Goal: Information Seeking & Learning: Check status

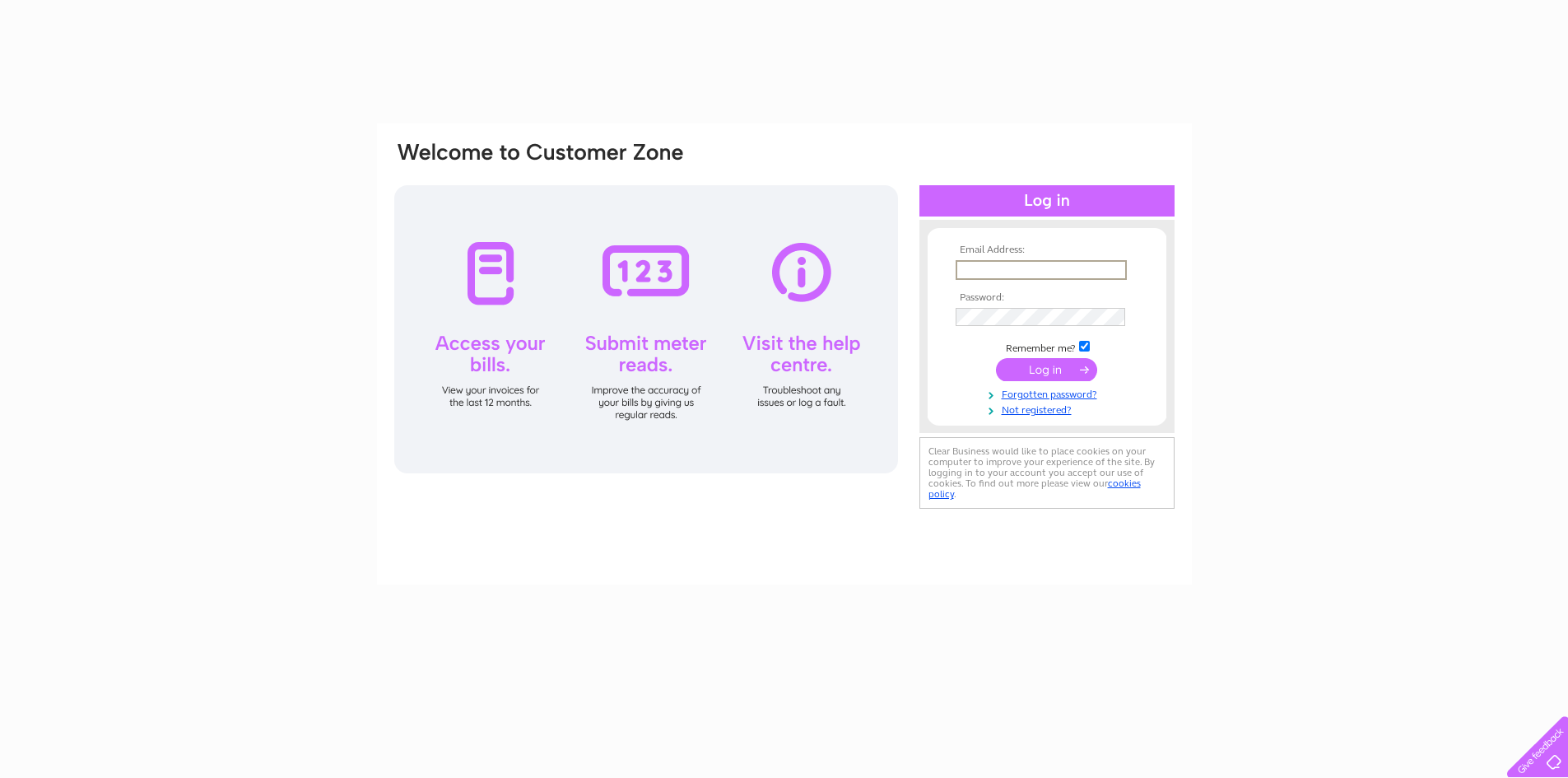
type input "[EMAIL_ADDRESS][DOMAIN_NAME]"
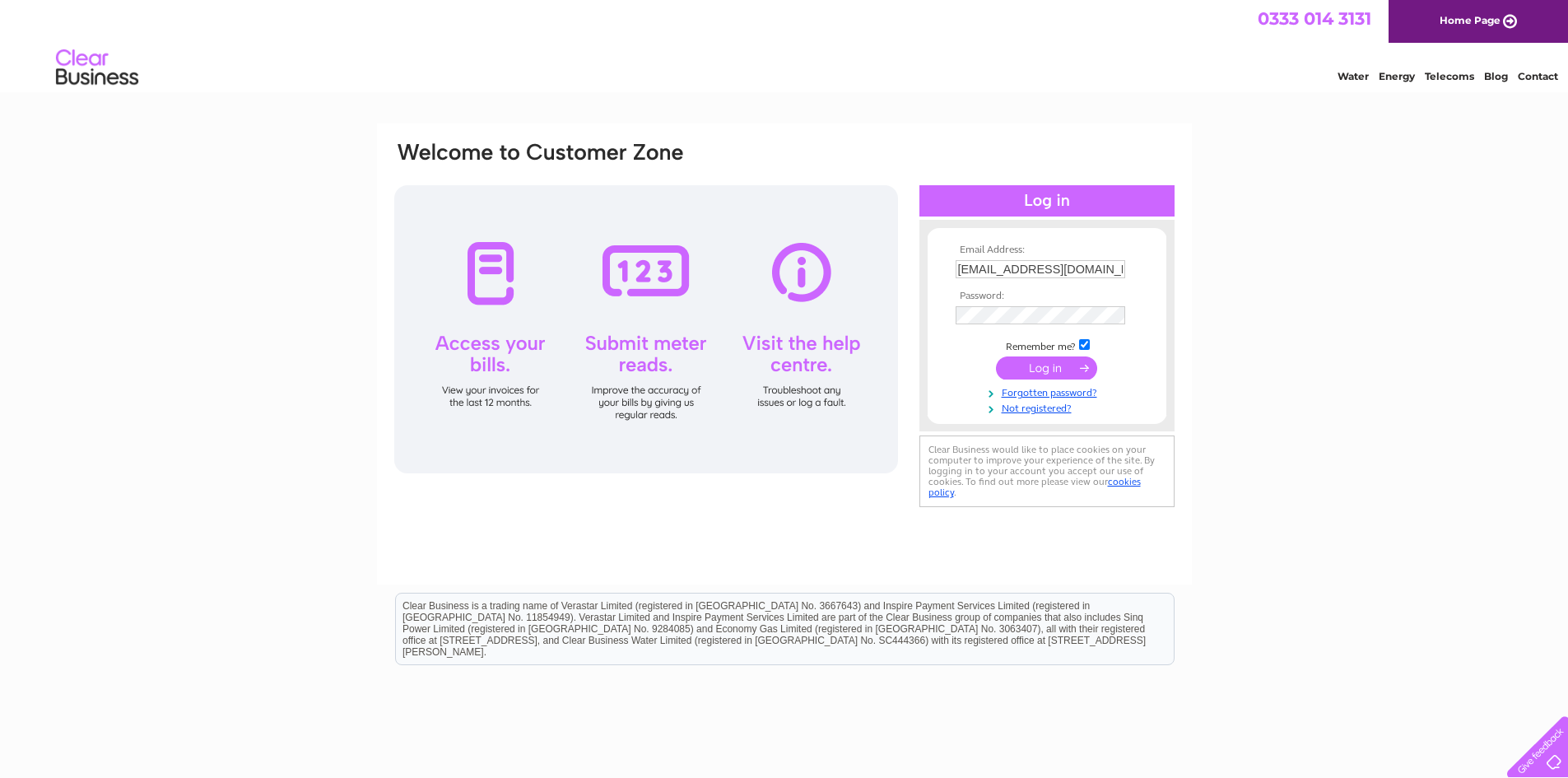
click at [1051, 364] on input "submit" at bounding box center [1046, 368] width 101 height 23
click at [1049, 370] on input "submit" at bounding box center [1046, 368] width 101 height 23
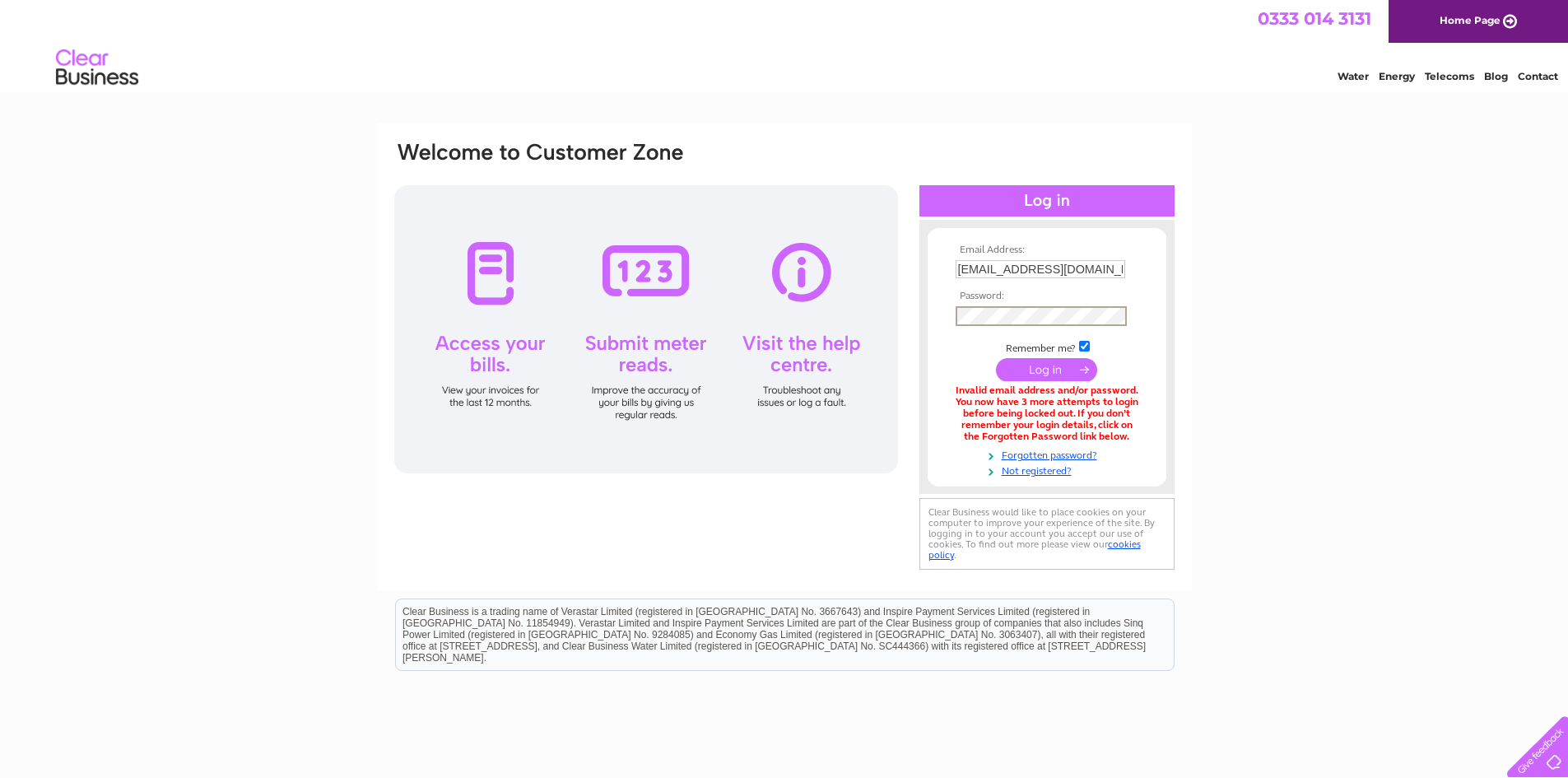
click at [1042, 369] on input "submit" at bounding box center [1046, 369] width 101 height 23
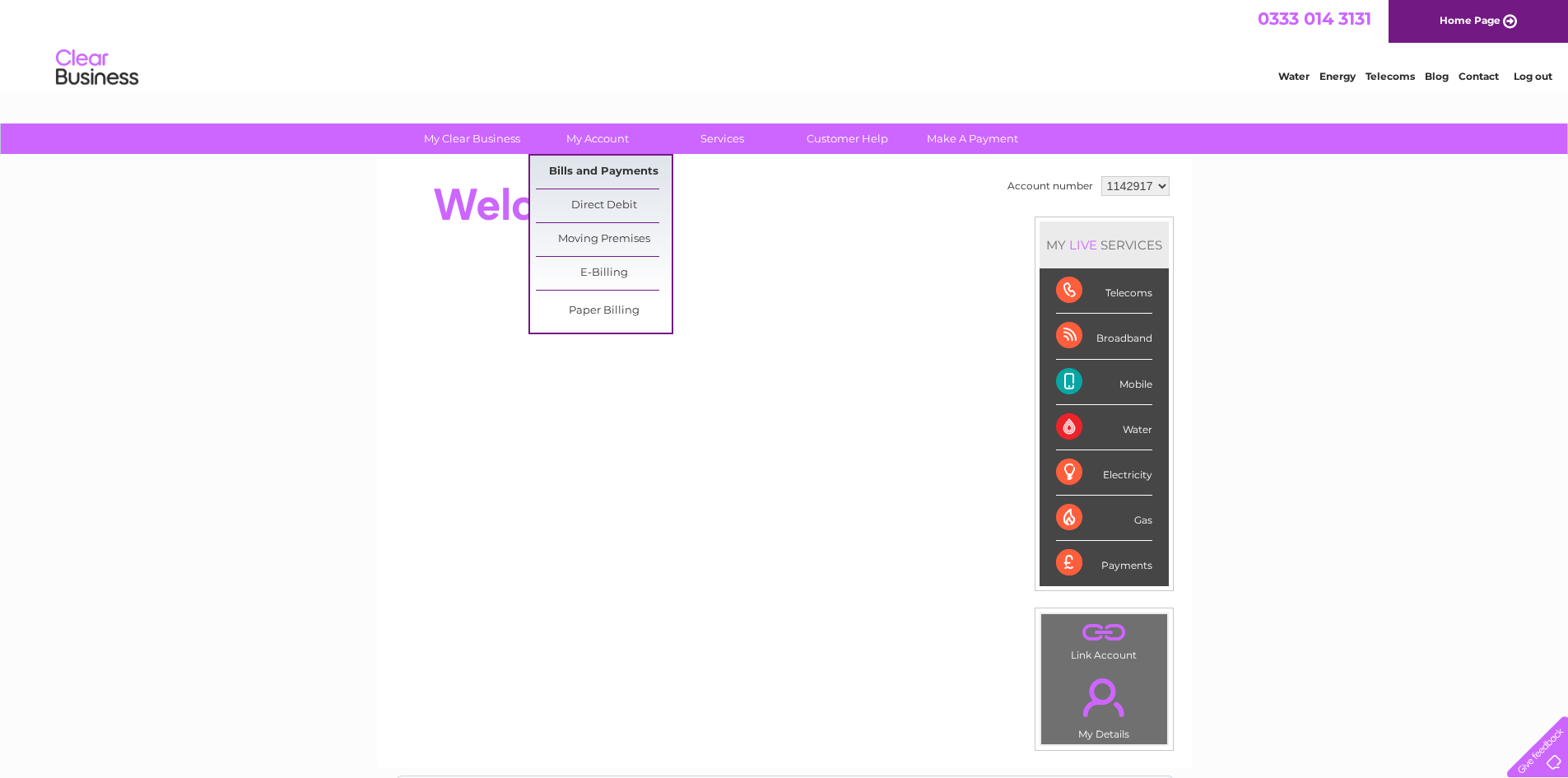
click at [599, 168] on link "Bills and Payments" at bounding box center [604, 171] width 136 height 33
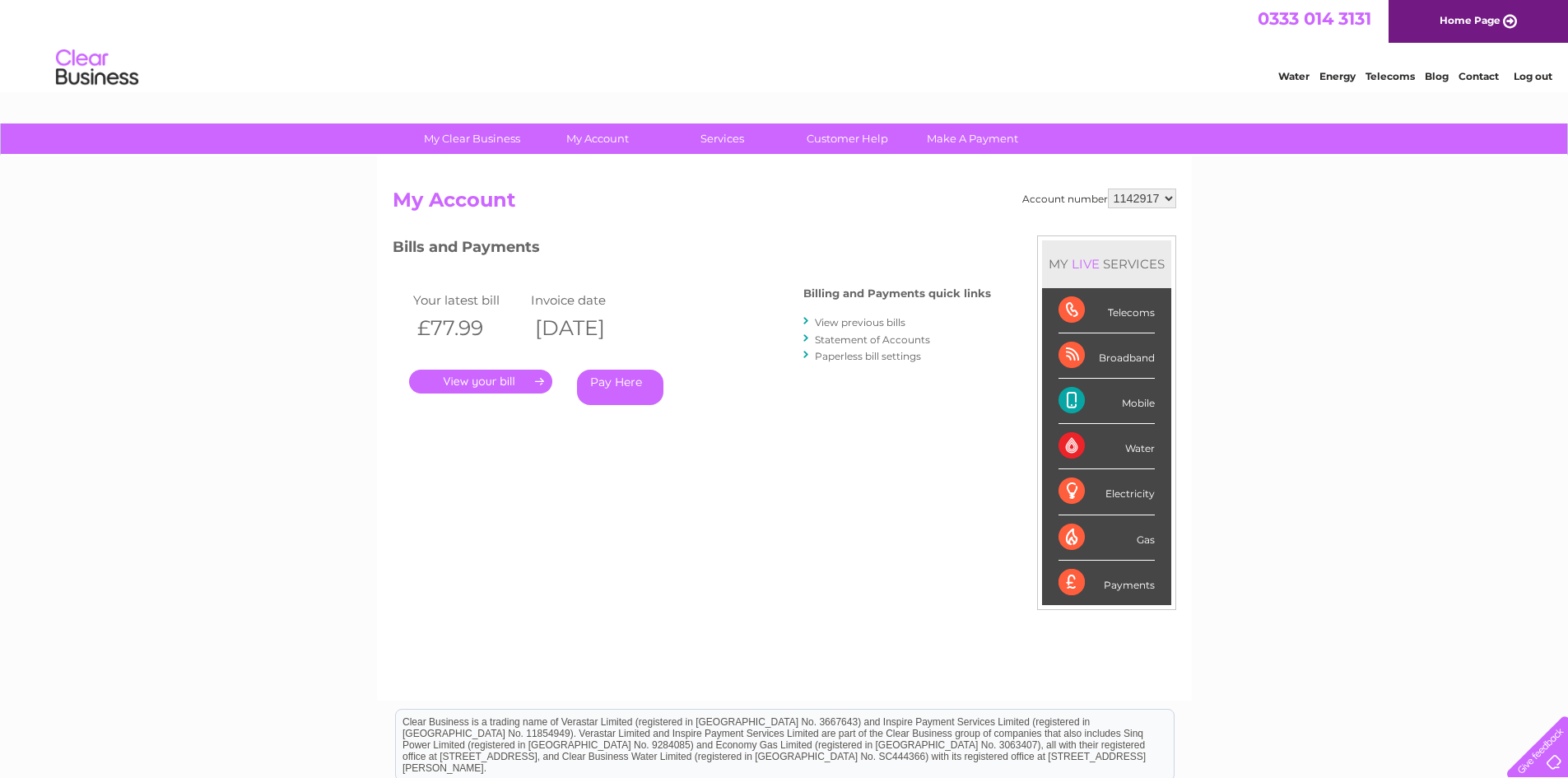
click at [509, 376] on link "." at bounding box center [480, 382] width 143 height 24
click at [848, 323] on link "View previous bills" at bounding box center [860, 323] width 91 height 12
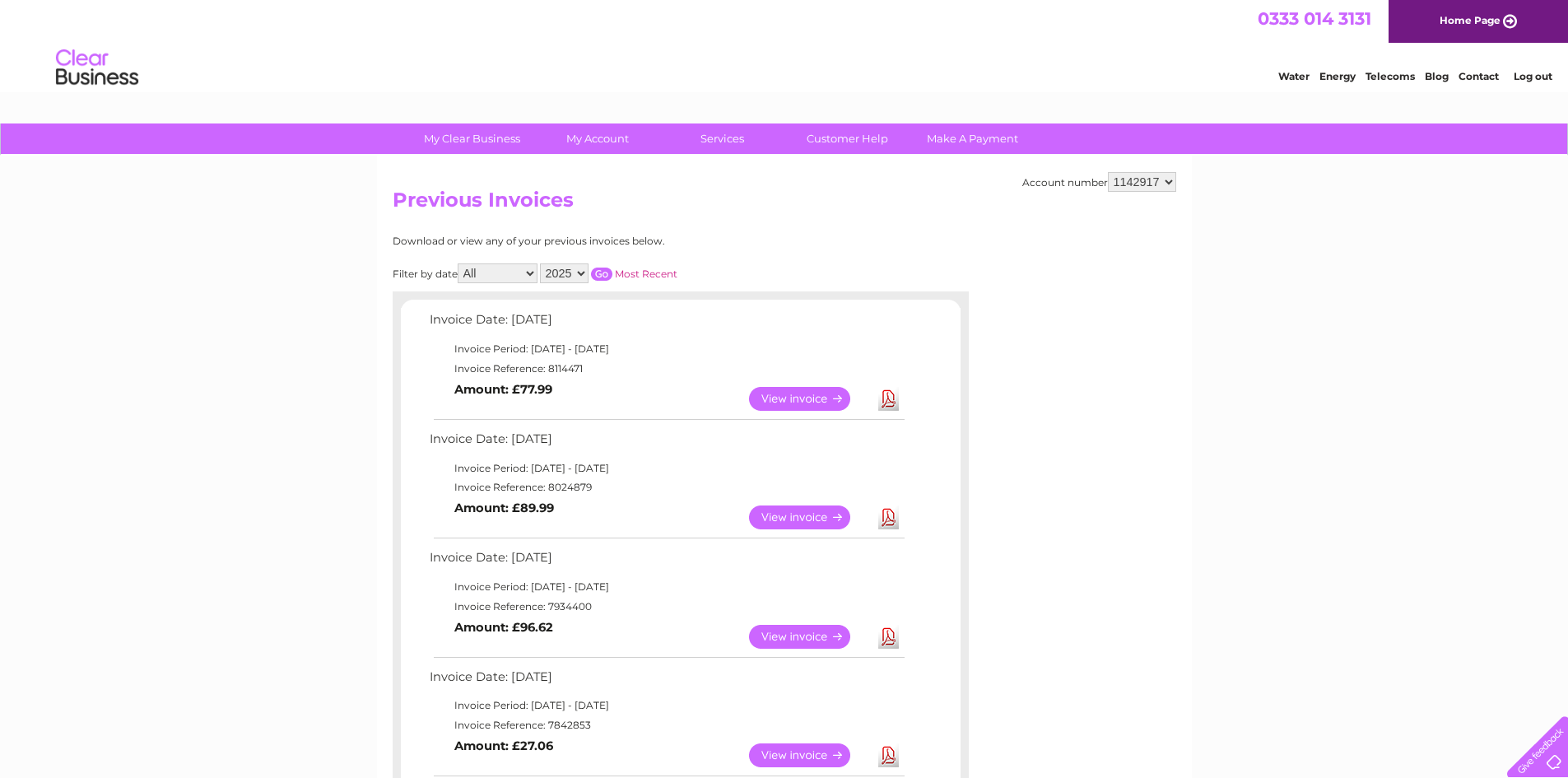
click at [790, 516] on link "View" at bounding box center [809, 517] width 121 height 24
